Goal: Task Accomplishment & Management: Use online tool/utility

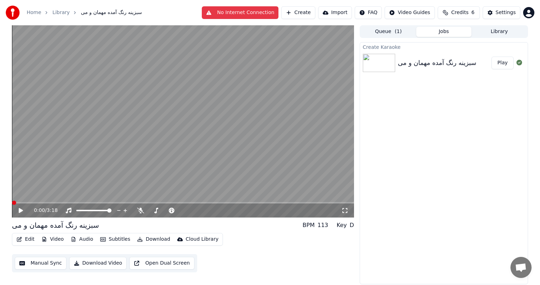
click at [13, 203] on span at bounding box center [14, 203] width 4 height 4
click at [143, 210] on icon at bounding box center [140, 211] width 7 height 6
click at [19, 209] on icon at bounding box center [21, 210] width 4 height 5
click at [21, 208] on icon at bounding box center [26, 211] width 17 height 6
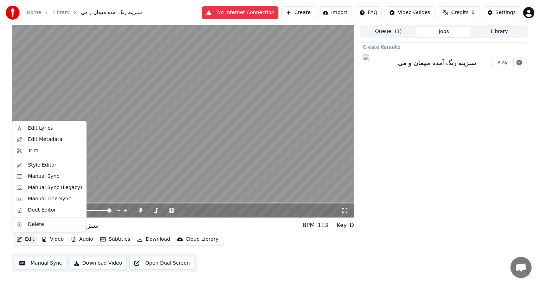
click at [30, 238] on button "Edit" at bounding box center [26, 239] width 24 height 10
click at [44, 174] on div "Manual Sync" at bounding box center [43, 176] width 31 height 7
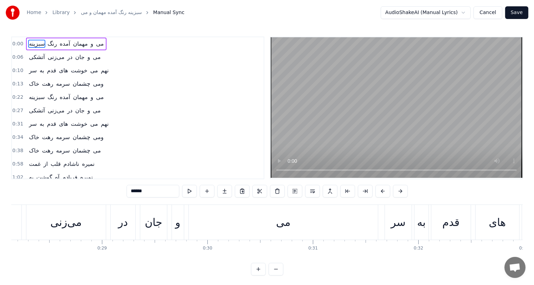
scroll to position [0, 2967]
click at [282, 219] on div "می" at bounding box center [283, 222] width 14 height 16
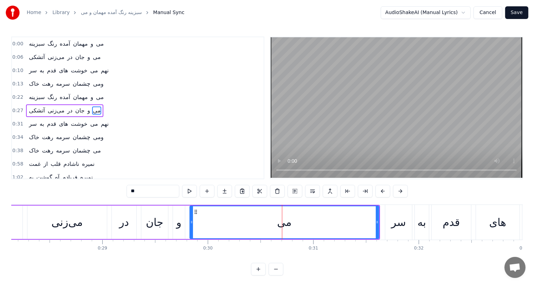
scroll to position [0, 0]
drag, startPoint x: 377, startPoint y: 223, endPoint x: 272, endPoint y: 231, distance: 105.0
click at [272, 231] on div at bounding box center [272, 222] width 3 height 32
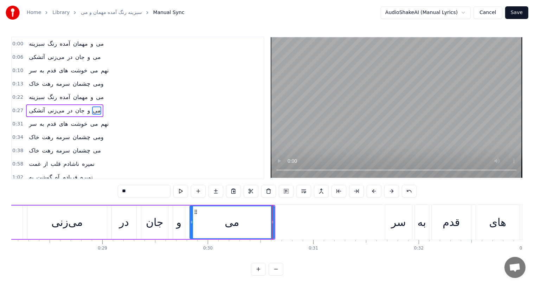
click at [56, 231] on div "می‌زنی" at bounding box center [66, 222] width 79 height 33
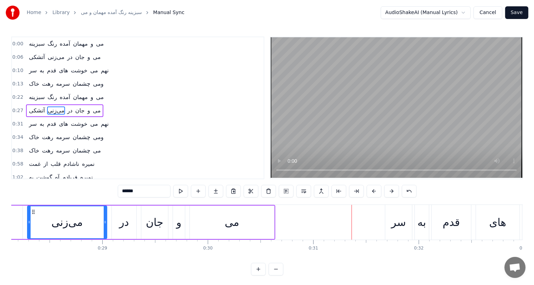
click at [239, 220] on div "می" at bounding box center [232, 222] width 14 height 16
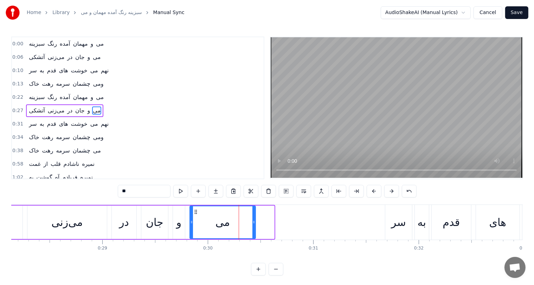
drag, startPoint x: 272, startPoint y: 225, endPoint x: 253, endPoint y: 226, distance: 18.7
click at [253, 226] on div at bounding box center [253, 222] width 3 height 32
click at [60, 231] on div "می‌زنی" at bounding box center [66, 222] width 79 height 33
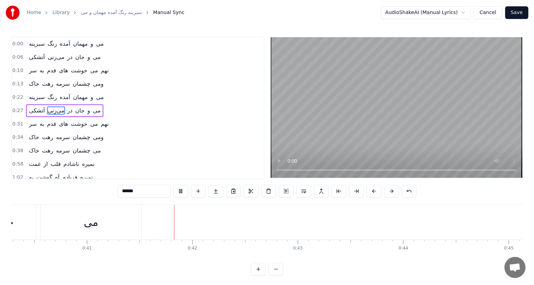
scroll to position [0, 4319]
click at [26, 220] on div "می" at bounding box center [20, 222] width 14 height 16
type input "**"
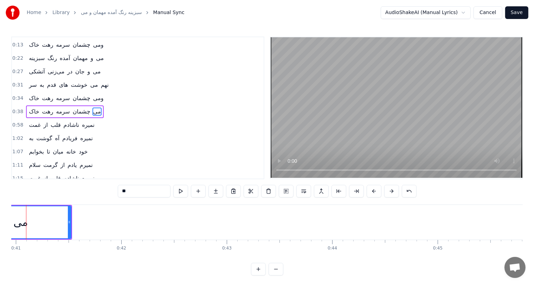
scroll to position [0, 4298]
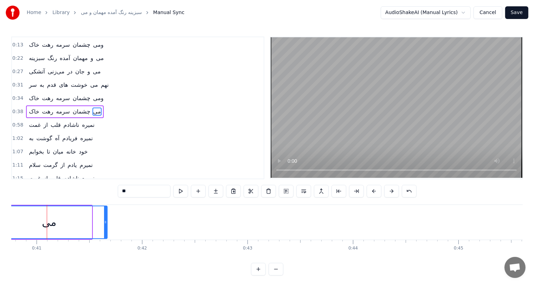
drag, startPoint x: 90, startPoint y: 225, endPoint x: 105, endPoint y: 224, distance: 15.5
click at [105, 224] on icon at bounding box center [105, 222] width 3 height 6
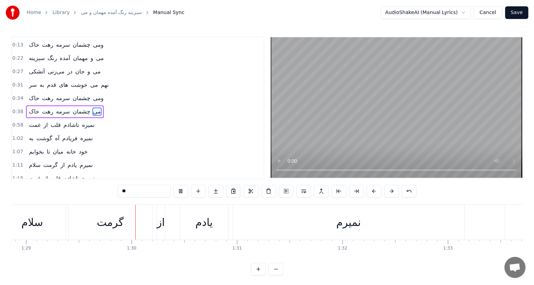
scroll to position [0, 9385]
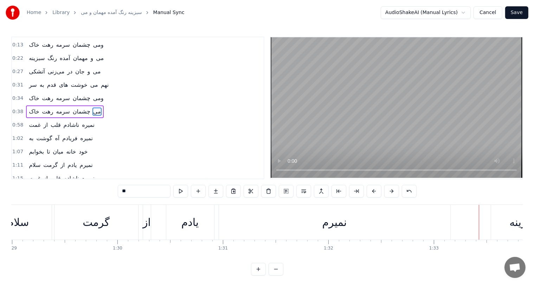
click at [326, 228] on div "نمیرم" at bounding box center [334, 222] width 25 height 16
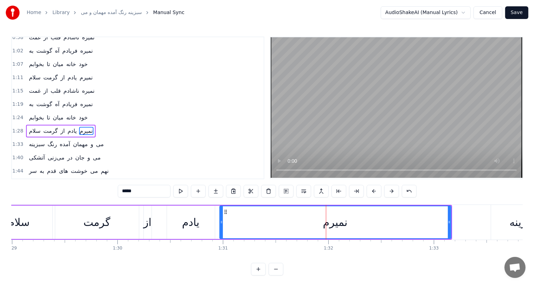
scroll to position [142, 0]
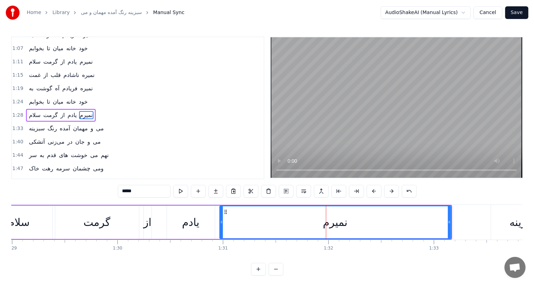
drag, startPoint x: 127, startPoint y: 192, endPoint x: 120, endPoint y: 192, distance: 7.0
click at [120, 192] on input "*****" at bounding box center [144, 191] width 53 height 13
type input "*"
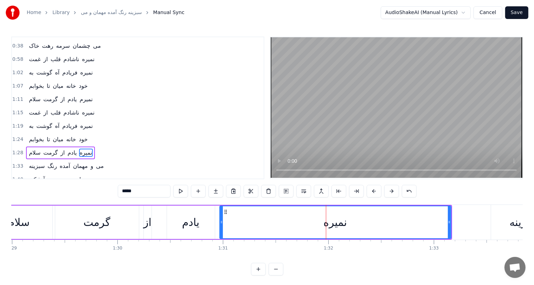
scroll to position [107, 0]
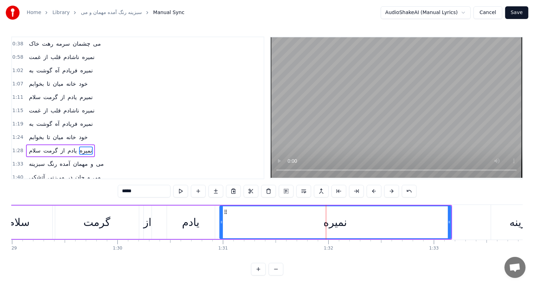
click at [80, 94] on span "نمیرم" at bounding box center [86, 97] width 14 height 8
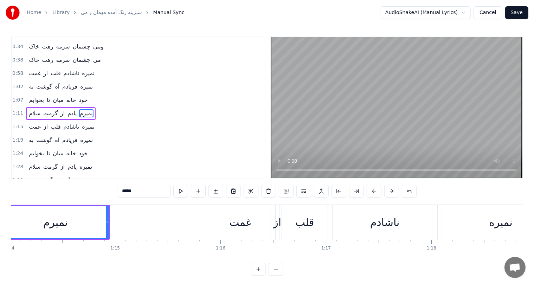
scroll to position [0, 7760]
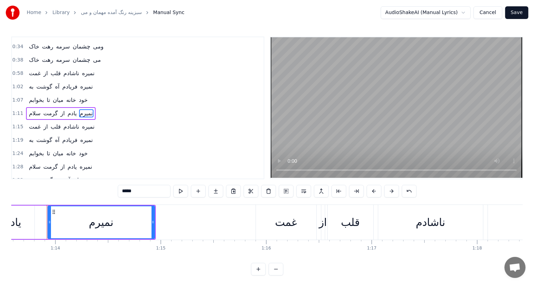
drag, startPoint x: 137, startPoint y: 192, endPoint x: 83, endPoint y: 202, distance: 55.0
click at [83, 202] on div "0:00 سبزینه رنگ آمده مهمان و می 0:06 آتشکی می‌زنی در جان و می 0:10 سر به قدم ها…" at bounding box center [266, 156] width 511 height 239
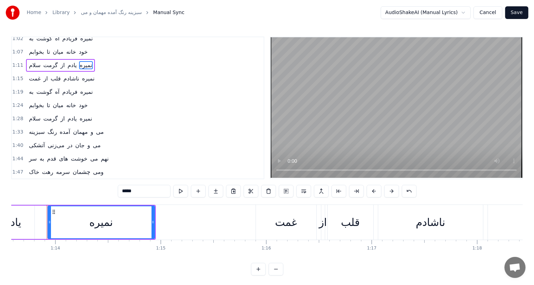
scroll to position [138, 0]
click at [31, 115] on span "سلام" at bounding box center [34, 119] width 13 height 8
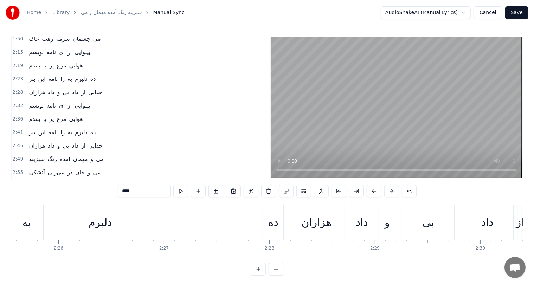
scroll to position [0, 15349]
click at [86, 227] on div "دلبرم" at bounding box center [100, 222] width 113 height 35
type input "*****"
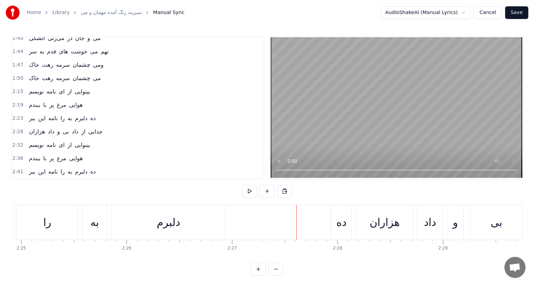
scroll to position [0, 15282]
click at [172, 221] on div "دلبرم" at bounding box center [168, 222] width 24 height 16
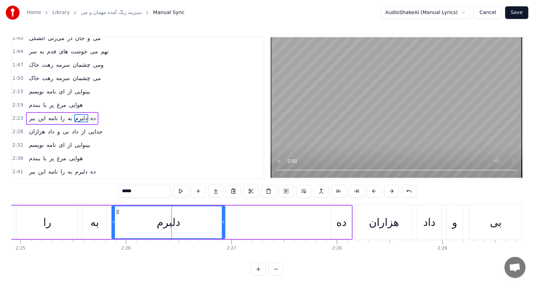
click at [121, 193] on input "*****" at bounding box center [144, 191] width 53 height 13
type input "*"
click at [82, 222] on div "به" at bounding box center [94, 222] width 25 height 33
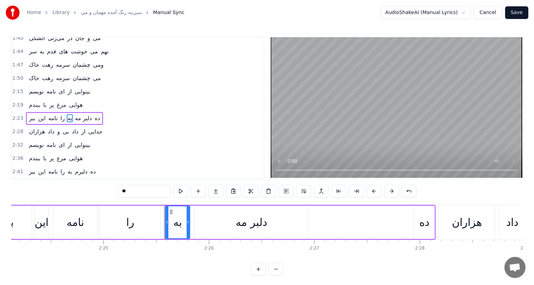
click at [40, 222] on div "این" at bounding box center [42, 222] width 14 height 16
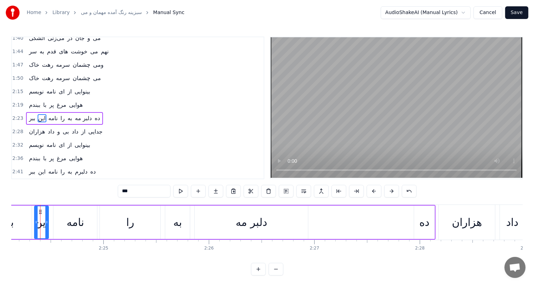
scroll to position [0, 15192]
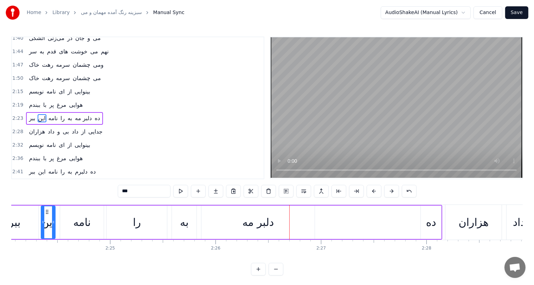
click at [74, 114] on span "دلبر مه" at bounding box center [83, 118] width 18 height 8
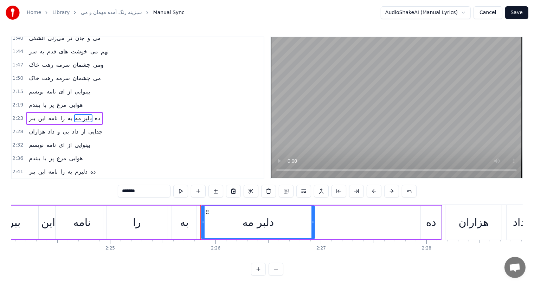
click at [257, 224] on div "دلبر مه" at bounding box center [258, 222] width 32 height 16
click at [128, 190] on input "*******" at bounding box center [144, 191] width 53 height 13
click at [123, 191] on input "*******" at bounding box center [144, 191] width 53 height 13
type input "*"
click at [406, 189] on button at bounding box center [409, 191] width 15 height 13
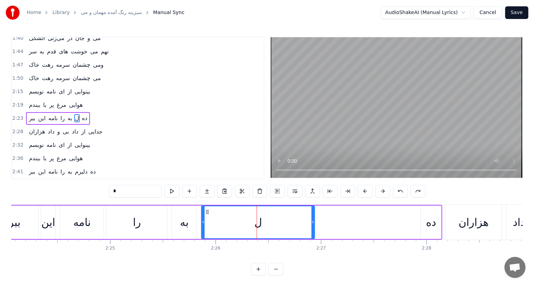
click at [406, 189] on button at bounding box center [400, 191] width 15 height 13
click at [401, 190] on button at bounding box center [400, 191] width 15 height 13
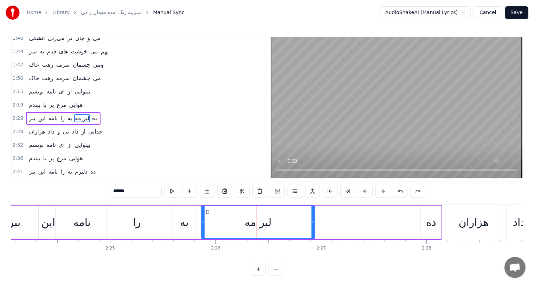
click at [401, 190] on button at bounding box center [400, 191] width 15 height 13
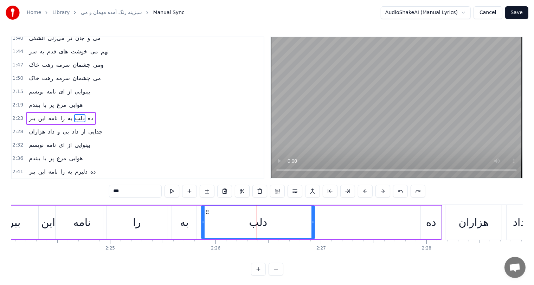
click at [401, 190] on button at bounding box center [400, 191] width 15 height 13
type input "*"
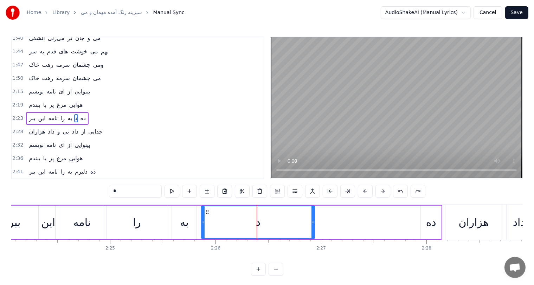
click at [401, 190] on button at bounding box center [400, 191] width 15 height 13
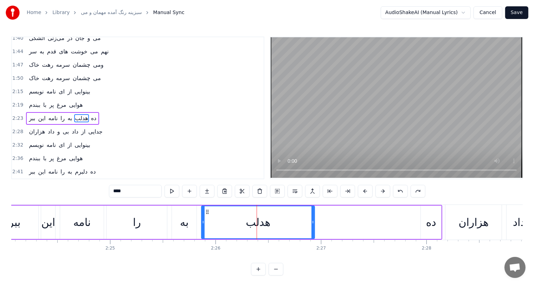
click at [401, 190] on button at bounding box center [400, 191] width 15 height 13
click at [411, 191] on button at bounding box center [418, 191] width 15 height 13
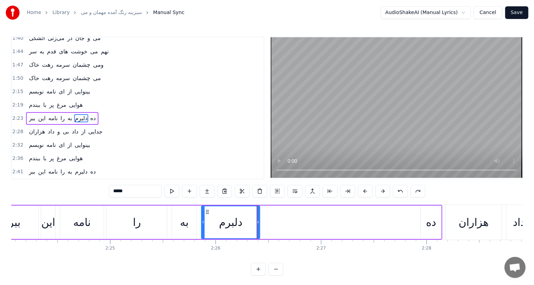
drag, startPoint x: 314, startPoint y: 222, endPoint x: 258, endPoint y: 224, distance: 55.2
click at [258, 224] on icon at bounding box center [258, 222] width 3 height 6
click at [427, 221] on div "ده" at bounding box center [431, 222] width 10 height 16
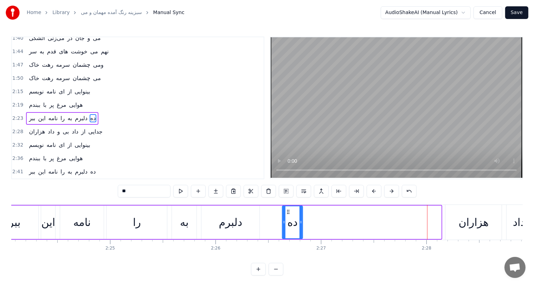
drag, startPoint x: 426, startPoint y: 211, endPoint x: 287, endPoint y: 222, distance: 139.3
click at [287, 222] on div "ده" at bounding box center [293, 222] width 20 height 32
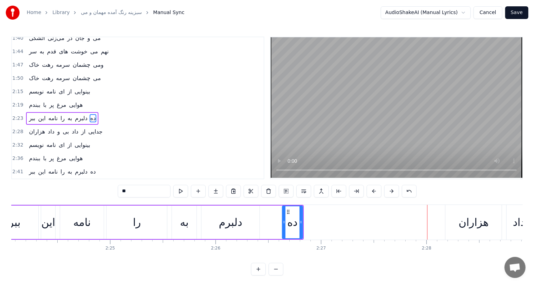
click at [222, 225] on div "دلبرم" at bounding box center [231, 222] width 24 height 16
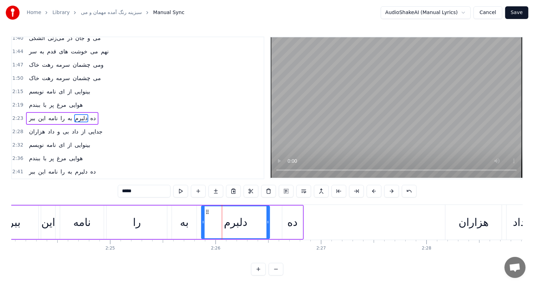
drag, startPoint x: 258, startPoint y: 223, endPoint x: 268, endPoint y: 223, distance: 10.2
click at [268, 223] on icon at bounding box center [267, 222] width 3 height 6
click at [46, 217] on div "این" at bounding box center [48, 222] width 14 height 16
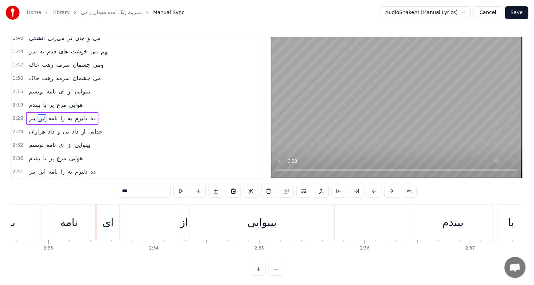
scroll to position [0, 16099]
click at [183, 218] on div "از" at bounding box center [182, 222] width 8 height 16
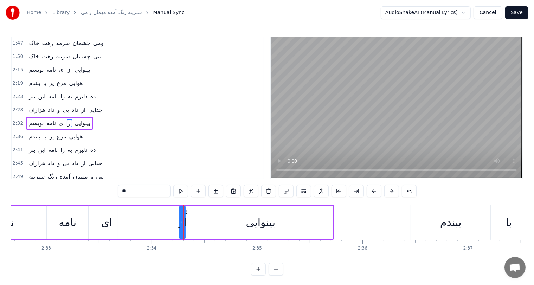
scroll to position [272, 0]
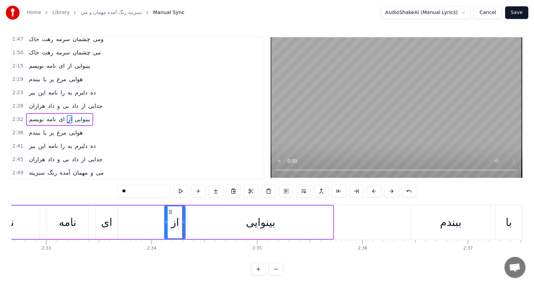
drag, startPoint x: 180, startPoint y: 218, endPoint x: 165, endPoint y: 220, distance: 15.5
click at [165, 220] on div at bounding box center [166, 222] width 3 height 32
click at [65, 224] on div "نامه" at bounding box center [68, 222] width 18 height 16
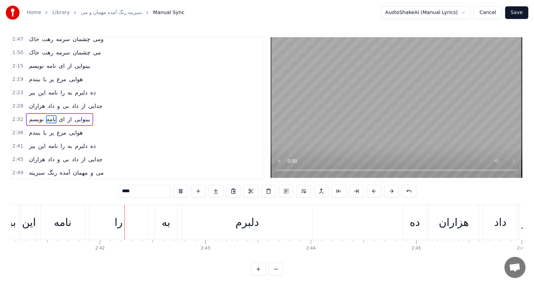
scroll to position [0, 17008]
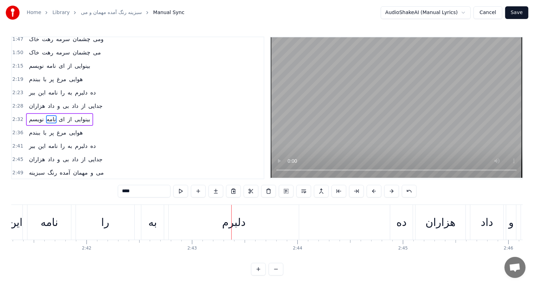
click at [400, 221] on div "ده" at bounding box center [402, 222] width 10 height 16
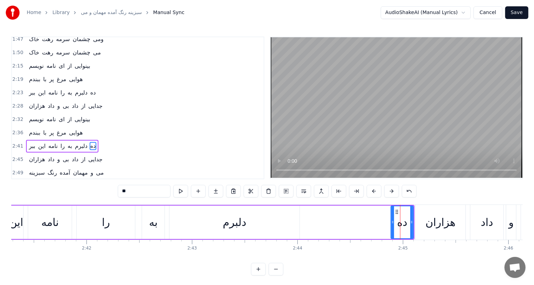
scroll to position [298, 0]
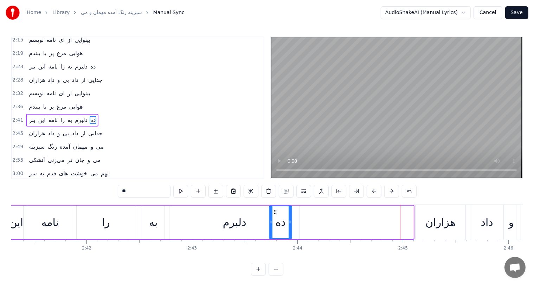
drag, startPoint x: 395, startPoint y: 212, endPoint x: 274, endPoint y: 214, distance: 121.6
click at [274, 214] on icon at bounding box center [276, 212] width 6 height 6
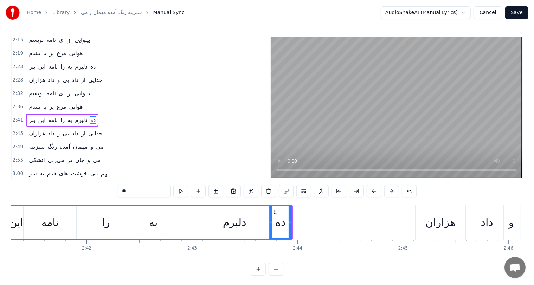
click at [238, 229] on div "دلبرم" at bounding box center [235, 222] width 24 height 16
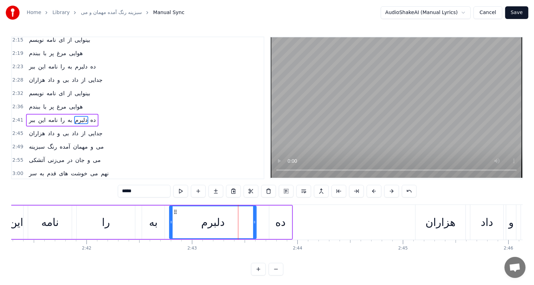
drag, startPoint x: 298, startPoint y: 219, endPoint x: 254, endPoint y: 219, distance: 43.6
click at [254, 219] on div at bounding box center [254, 222] width 3 height 32
click at [257, 219] on icon at bounding box center [255, 222] width 3 height 6
click at [282, 222] on div "ده" at bounding box center [280, 222] width 10 height 16
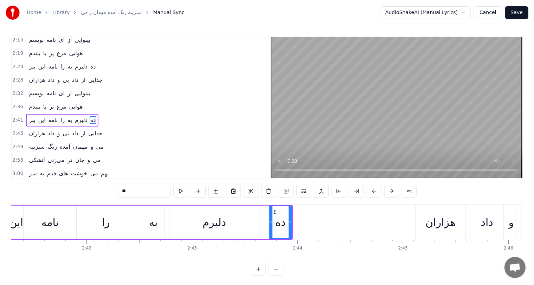
click at [116, 217] on div "را" at bounding box center [106, 222] width 58 height 33
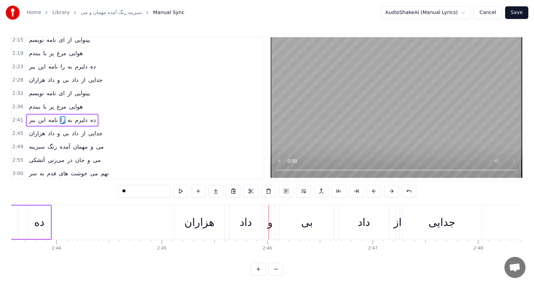
scroll to position [0, 17247]
click at [198, 218] on div "هزاران" at bounding box center [202, 222] width 30 height 16
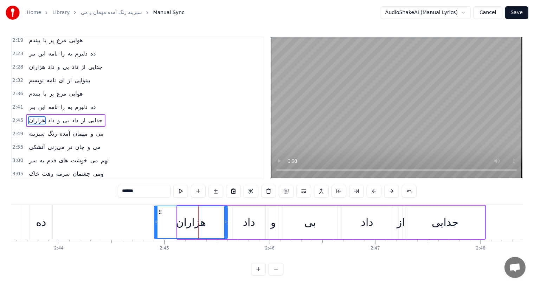
drag, startPoint x: 179, startPoint y: 218, endPoint x: 156, endPoint y: 218, distance: 23.2
click at [156, 218] on div at bounding box center [156, 222] width 3 height 32
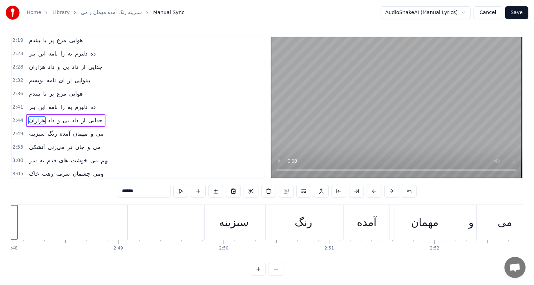
scroll to position [0, 17621]
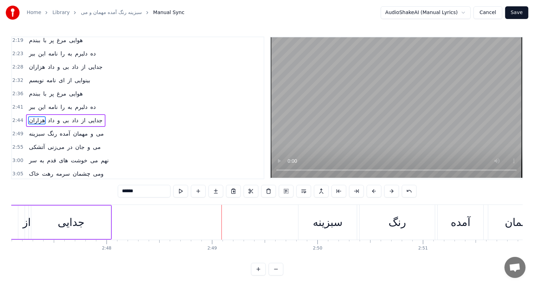
click at [78, 226] on div "جدایی" at bounding box center [71, 222] width 27 height 16
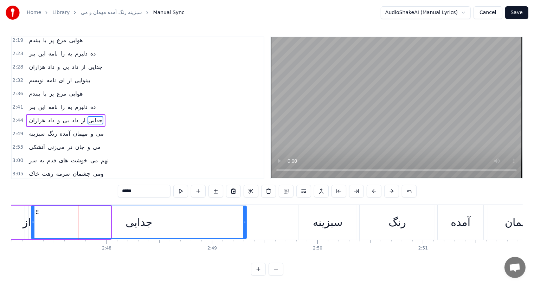
drag, startPoint x: 109, startPoint y: 219, endPoint x: 245, endPoint y: 227, distance: 135.9
click at [245, 227] on div at bounding box center [244, 222] width 3 height 32
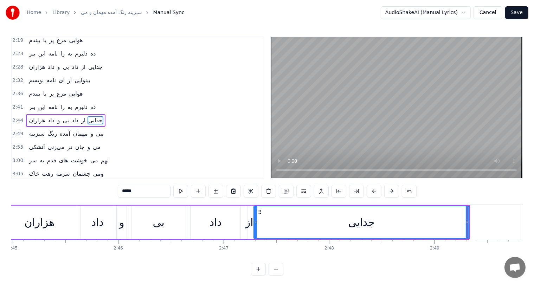
scroll to position [0, 17399]
click at [83, 223] on div "داد" at bounding box center [96, 222] width 33 height 33
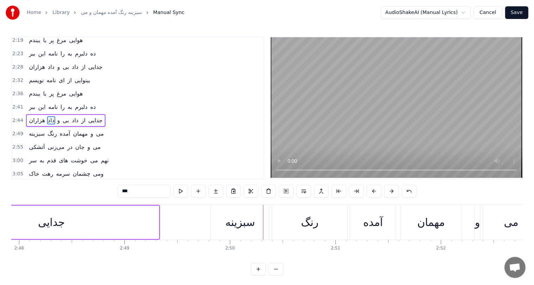
scroll to position [0, 17706]
click at [89, 218] on div "جدایی" at bounding box center [53, 222] width 215 height 33
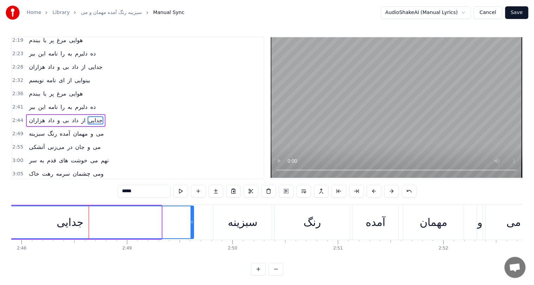
drag, startPoint x: 159, startPoint y: 223, endPoint x: 193, endPoint y: 223, distance: 33.7
click at [193, 223] on icon at bounding box center [192, 222] width 3 height 6
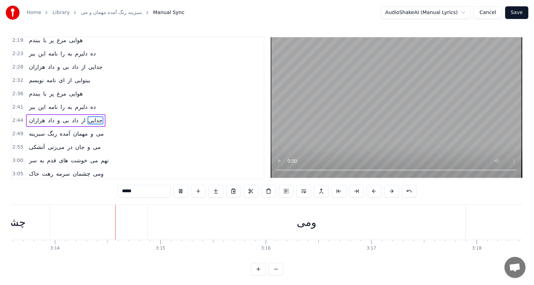
scroll to position [0, 20415]
click at [34, 225] on div "چشمان" at bounding box center [9, 222] width 82 height 35
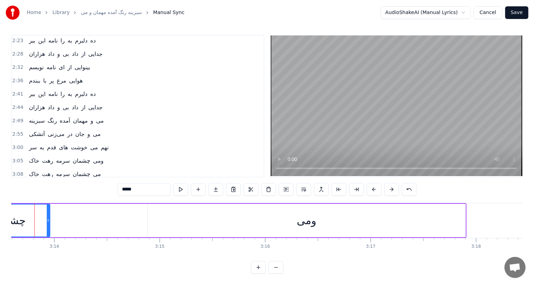
scroll to position [0, 20403]
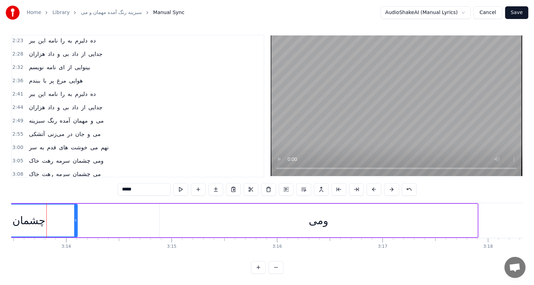
drag, startPoint x: 60, startPoint y: 212, endPoint x: 78, endPoint y: 213, distance: 17.3
click at [77, 218] on icon at bounding box center [75, 221] width 3 height 6
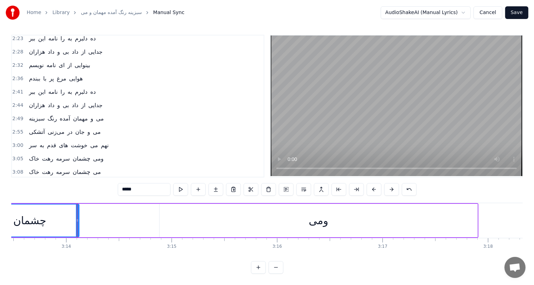
click at [256, 214] on div "ومی" at bounding box center [319, 220] width 318 height 33
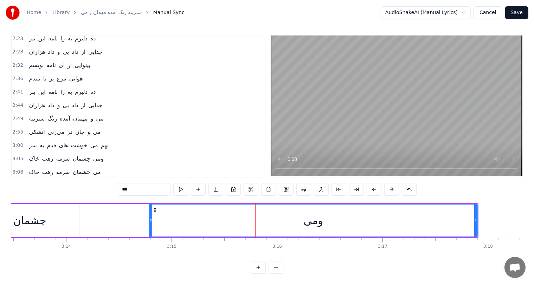
drag, startPoint x: 160, startPoint y: 216, endPoint x: 149, endPoint y: 216, distance: 10.9
click at [149, 218] on icon at bounding box center [150, 221] width 3 height 6
click at [153, 205] on div "ومی" at bounding box center [313, 221] width 328 height 32
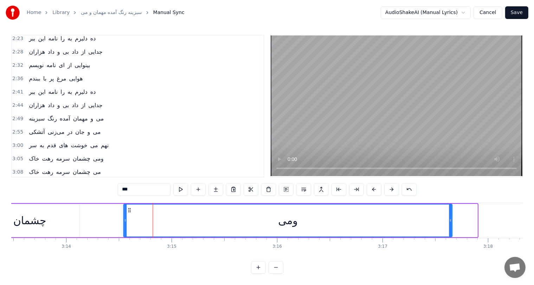
drag, startPoint x: 153, startPoint y: 204, endPoint x: 126, endPoint y: 204, distance: 27.1
click at [127, 207] on icon at bounding box center [130, 210] width 6 height 6
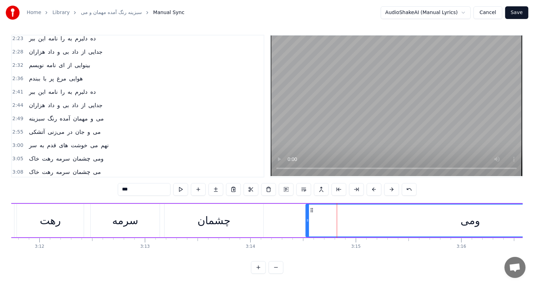
scroll to position [0, 20218]
click at [58, 220] on div "رهت" at bounding box center [50, 221] width 21 height 16
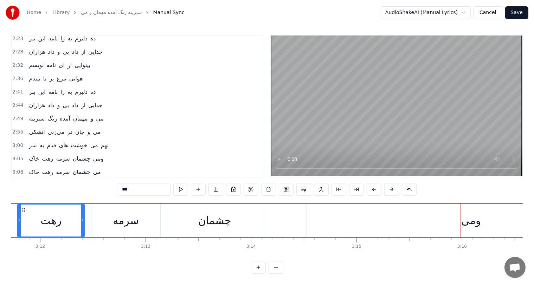
click at [366, 206] on div "ومی" at bounding box center [471, 220] width 329 height 33
type input "***"
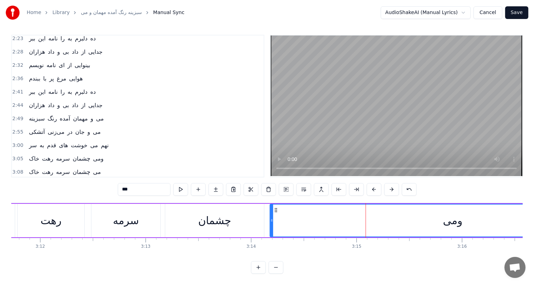
drag, startPoint x: 308, startPoint y: 214, endPoint x: 271, endPoint y: 214, distance: 36.6
click at [271, 218] on icon at bounding box center [271, 221] width 3 height 6
click at [88, 223] on div "خاک رهت سرمه چشمان ومی" at bounding box center [301, 220] width 670 height 35
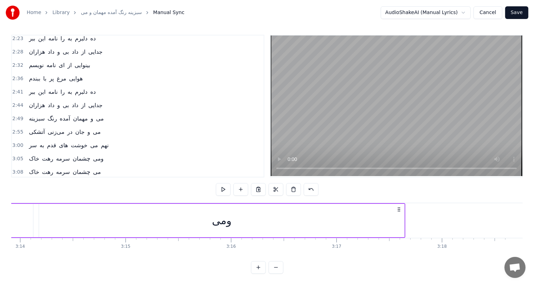
scroll to position [0, 20451]
click at [517, 13] on button "Save" at bounding box center [516, 12] width 23 height 13
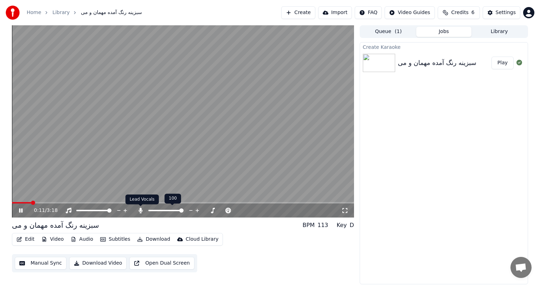
click at [140, 212] on icon at bounding box center [140, 211] width 7 height 6
click at [118, 203] on span at bounding box center [183, 202] width 342 height 1
click at [110, 202] on span at bounding box center [61, 202] width 98 height 1
click at [107, 202] on span at bounding box center [59, 202] width 95 height 1
click at [19, 210] on icon at bounding box center [21, 210] width 4 height 4
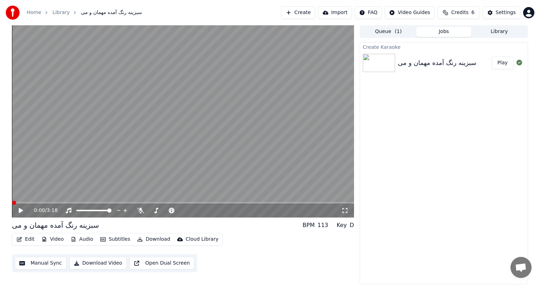
click at [12, 203] on span at bounding box center [12, 202] width 0 height 1
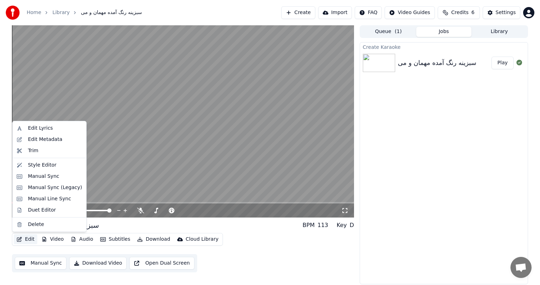
click at [27, 239] on button "Edit" at bounding box center [26, 239] width 24 height 10
click at [39, 169] on div "Style Editor" at bounding box center [49, 165] width 71 height 11
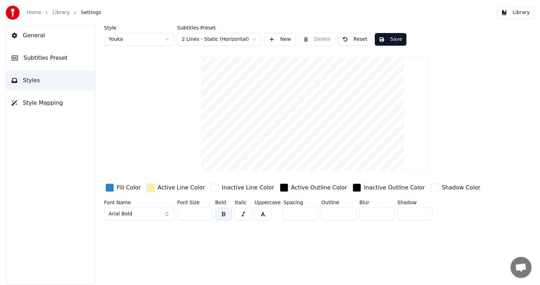
click at [37, 39] on span "General" at bounding box center [34, 35] width 22 height 8
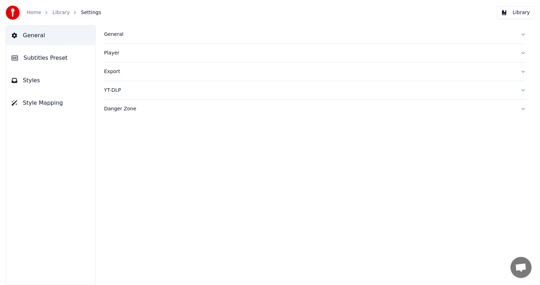
click at [27, 58] on span "Subtitles Preset" at bounding box center [46, 58] width 44 height 8
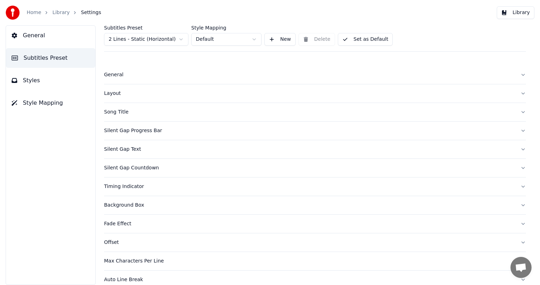
click at [37, 84] on button "Styles" at bounding box center [50, 81] width 89 height 20
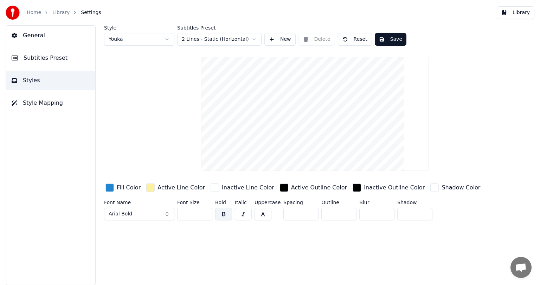
click at [38, 100] on span "Style Mapping" at bounding box center [43, 103] width 40 height 8
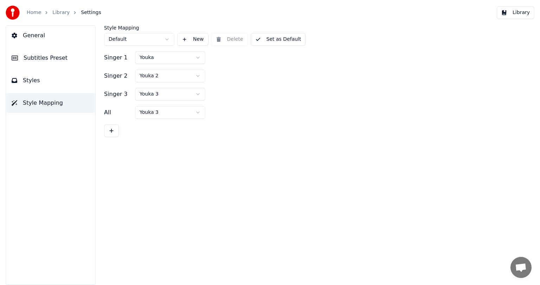
click at [39, 82] on button "Styles" at bounding box center [50, 81] width 89 height 20
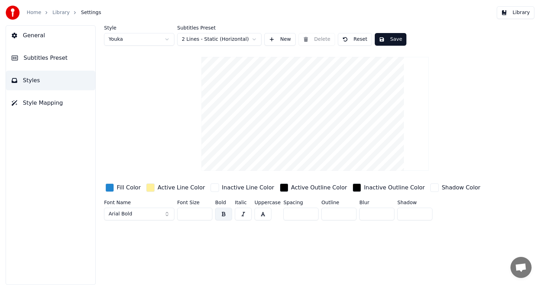
click at [27, 62] on span "Subtitles Preset" at bounding box center [46, 58] width 44 height 8
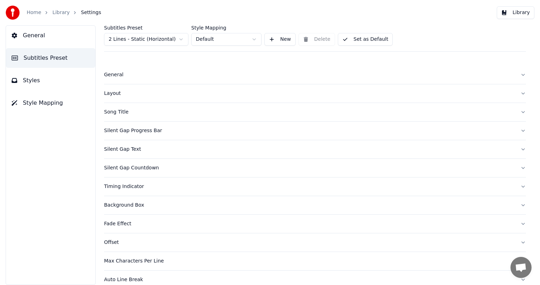
click at [152, 132] on div "Silent Gap Progress Bar" at bounding box center [309, 130] width 411 height 7
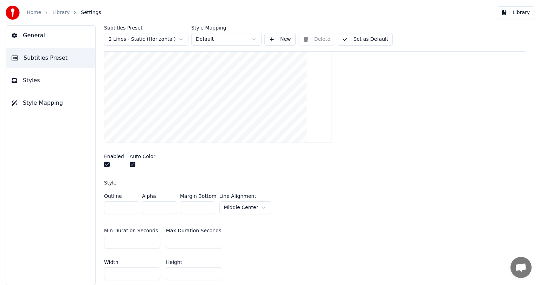
scroll to position [162, 0]
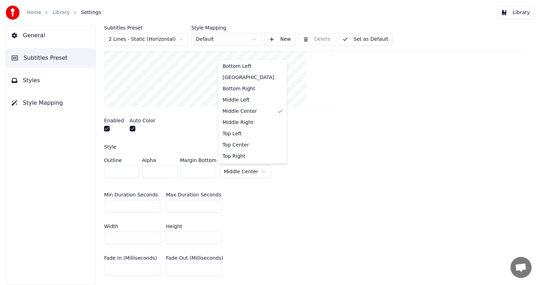
click at [245, 169] on html "Home Library Settings Library General Subtitles Preset Styles Style Mapping Sub…" at bounding box center [270, 142] width 540 height 285
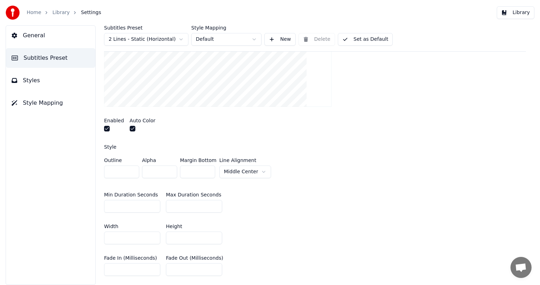
click at [289, 163] on html "Home Library Settings Library General Subtitles Preset Styles Style Mapping Sub…" at bounding box center [270, 142] width 540 height 285
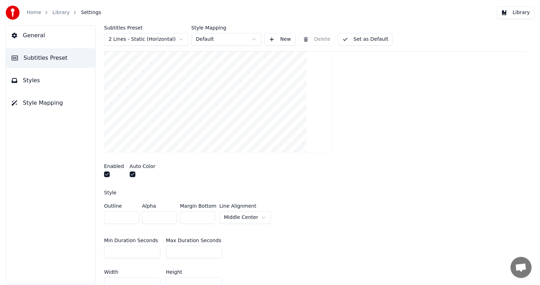
scroll to position [115, 0]
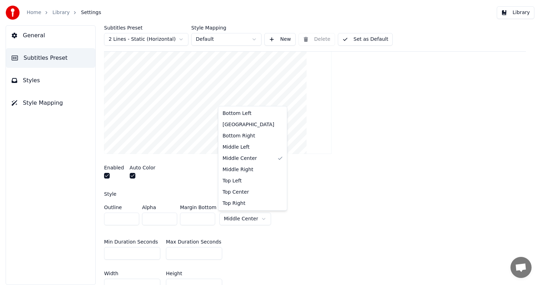
click at [249, 217] on html "Home Library Settings Library General Subtitles Preset Styles Style Mapping Sub…" at bounding box center [270, 142] width 540 height 285
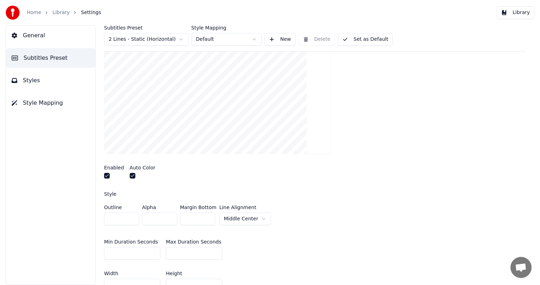
click at [249, 217] on html "Home Library Settings Library General Subtitles Preset Styles Style Mapping Sub…" at bounding box center [270, 142] width 540 height 285
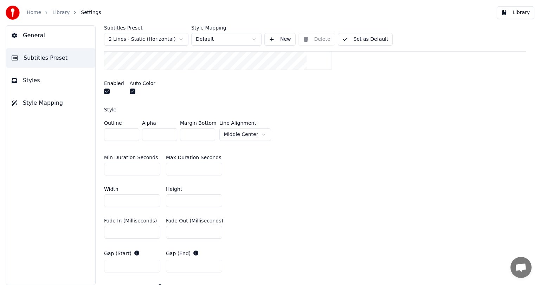
scroll to position [205, 0]
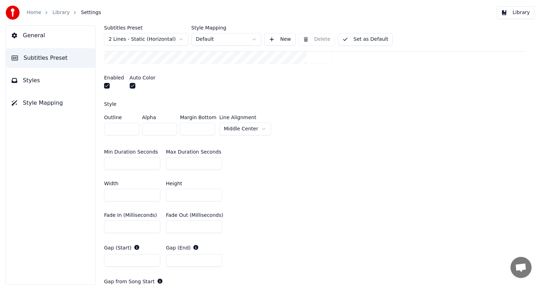
drag, startPoint x: 136, startPoint y: 160, endPoint x: 103, endPoint y: 163, distance: 32.5
click at [103, 163] on div "Subtitles Preset 2 Lines - Static (Horizontal) Style Mapping Default New Delete…" at bounding box center [315, 155] width 450 height 260
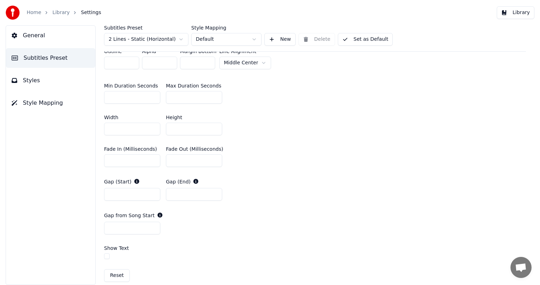
scroll to position [219, 0]
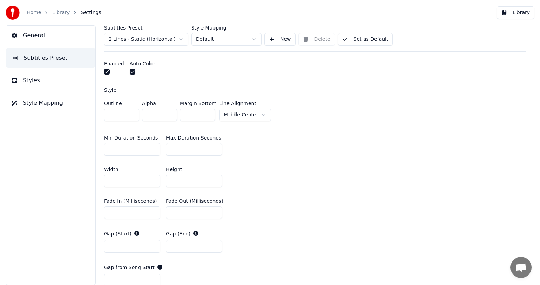
type input "*"
drag, startPoint x: 192, startPoint y: 152, endPoint x: 156, endPoint y: 148, distance: 36.4
click at [156, 148] on div "Min Duration Seconds * Max Duration Seconds **" at bounding box center [315, 146] width 422 height 32
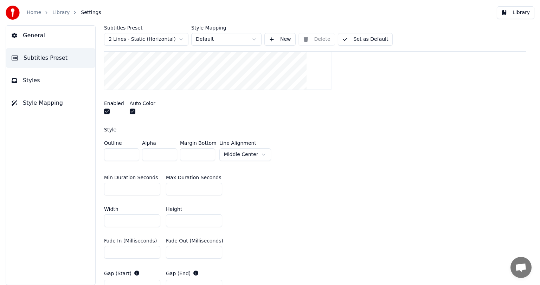
scroll to position [0, 0]
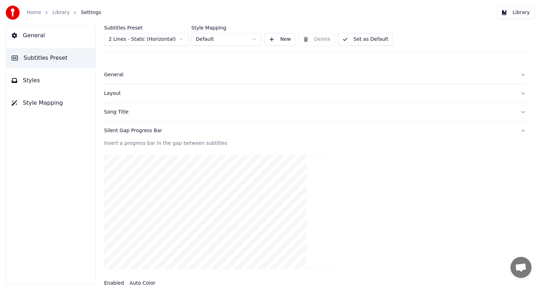
type input "**"
click at [361, 39] on button "Set as Default" at bounding box center [365, 39] width 55 height 13
click at [361, 39] on button "Done" at bounding box center [354, 39] width 33 height 13
click at [54, 14] on link "Library" at bounding box center [60, 12] width 17 height 7
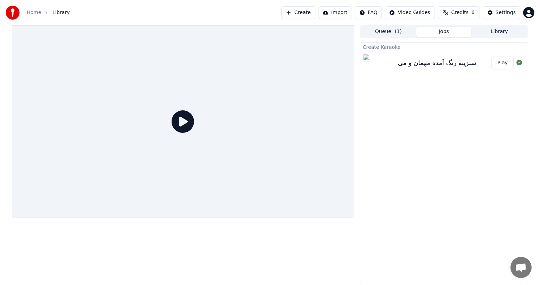
click at [495, 63] on button "Play" at bounding box center [502, 63] width 22 height 13
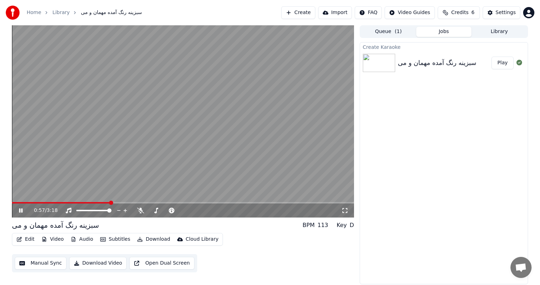
click at [140, 134] on video at bounding box center [183, 121] width 342 height 192
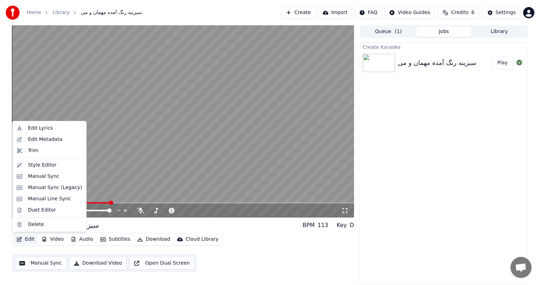
click at [25, 240] on button "Edit" at bounding box center [26, 239] width 24 height 10
click at [46, 164] on div "Style Editor" at bounding box center [42, 165] width 28 height 7
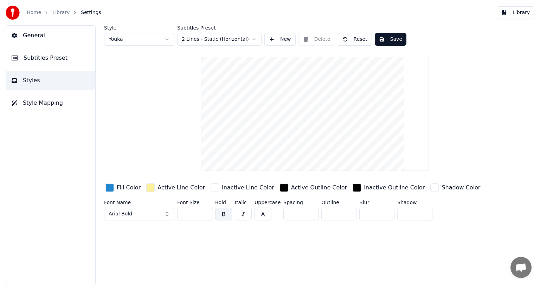
click at [35, 61] on span "Subtitles Preset" at bounding box center [46, 58] width 44 height 8
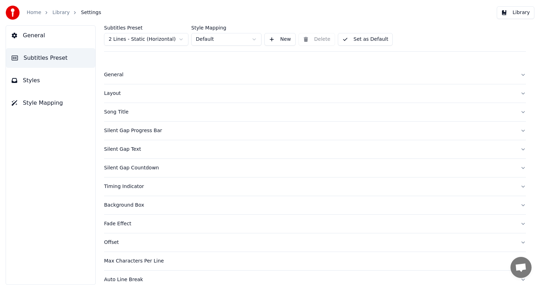
click at [141, 127] on div "Silent Gap Progress Bar" at bounding box center [309, 130] width 411 height 7
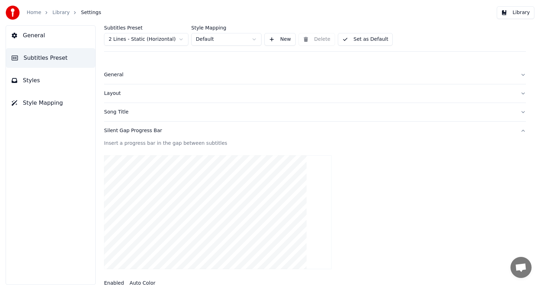
click at [158, 141] on div "Insert a progress bar in the gap between subtitles" at bounding box center [315, 143] width 422 height 7
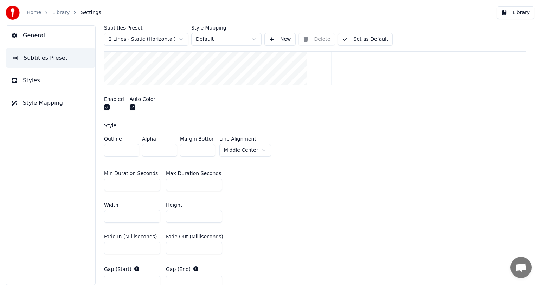
scroll to position [191, 0]
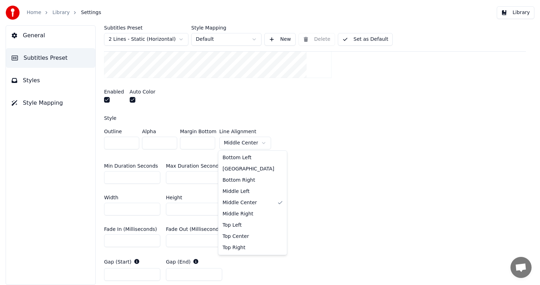
click at [246, 143] on html "Home Library Settings Library General Subtitles Preset Styles Style Mapping Sub…" at bounding box center [270, 142] width 540 height 285
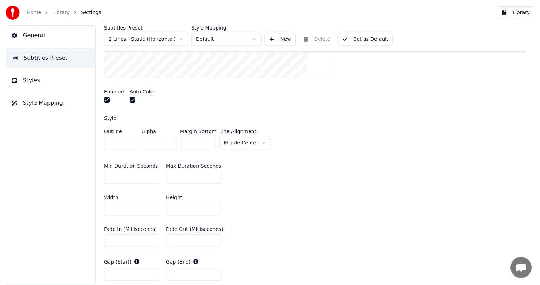
click at [246, 143] on html "Home Library Settings Library General Subtitles Preset Styles Style Mapping Sub…" at bounding box center [270, 142] width 540 height 285
click at [253, 37] on html "Home Library Settings Library General Subtitles Preset Styles Style Mapping Sub…" at bounding box center [270, 142] width 540 height 285
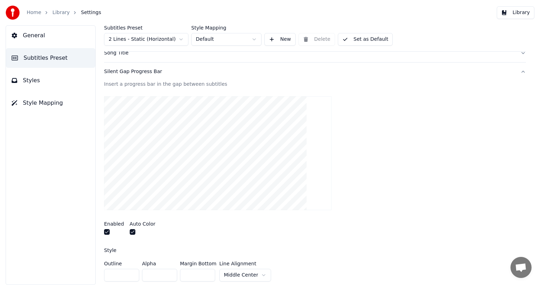
scroll to position [30, 0]
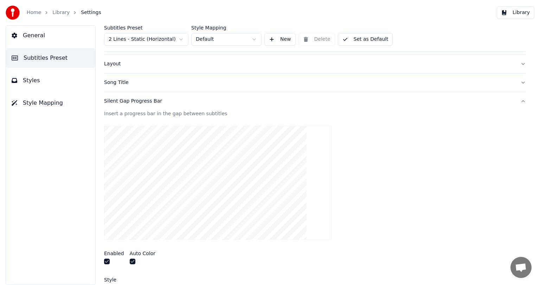
click at [356, 45] on button "Set as Default" at bounding box center [365, 39] width 55 height 13
click at [52, 13] on link "Library" at bounding box center [60, 12] width 17 height 7
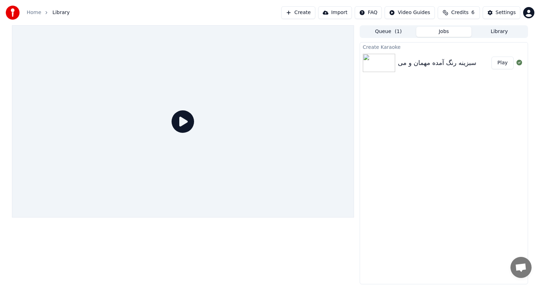
click at [495, 65] on button "Play" at bounding box center [502, 63] width 22 height 13
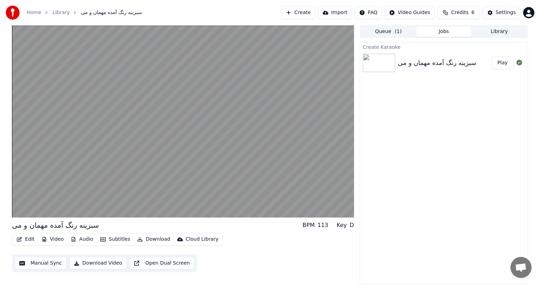
click at [96, 262] on button "Download Video" at bounding box center [97, 263] width 57 height 13
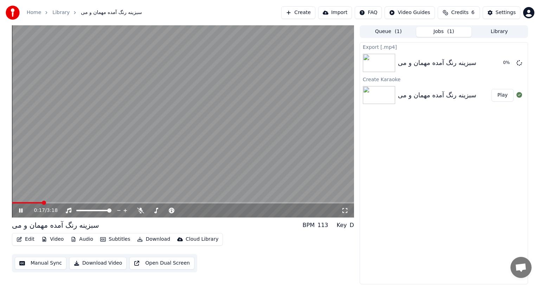
click at [22, 210] on icon at bounding box center [21, 210] width 4 height 4
click at [12, 202] on span at bounding box center [14, 203] width 4 height 4
click at [508, 64] on button "Show" at bounding box center [500, 63] width 25 height 13
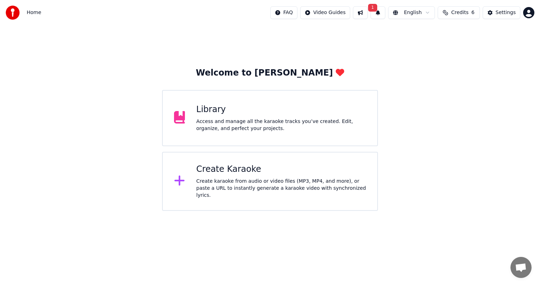
click at [213, 107] on div "Library" at bounding box center [281, 109] width 170 height 11
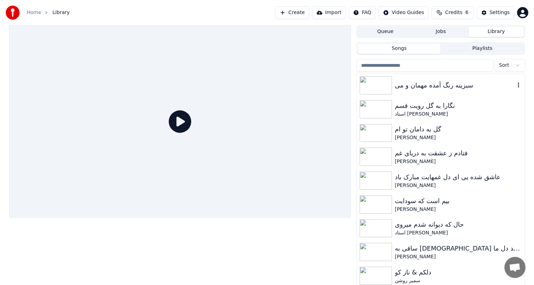
click at [441, 84] on div "سبزینه رنگ آمده مهمان و می" at bounding box center [455, 85] width 120 height 10
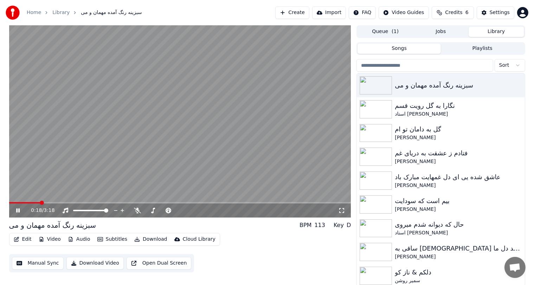
click at [40, 202] on span at bounding box center [180, 202] width 342 height 1
click at [53, 202] on span at bounding box center [180, 202] width 342 height 1
click at [62, 204] on span at bounding box center [180, 202] width 342 height 1
click at [73, 202] on span at bounding box center [180, 202] width 342 height 1
click at [82, 203] on span at bounding box center [180, 202] width 342 height 1
